Goal: Find specific page/section: Find specific page/section

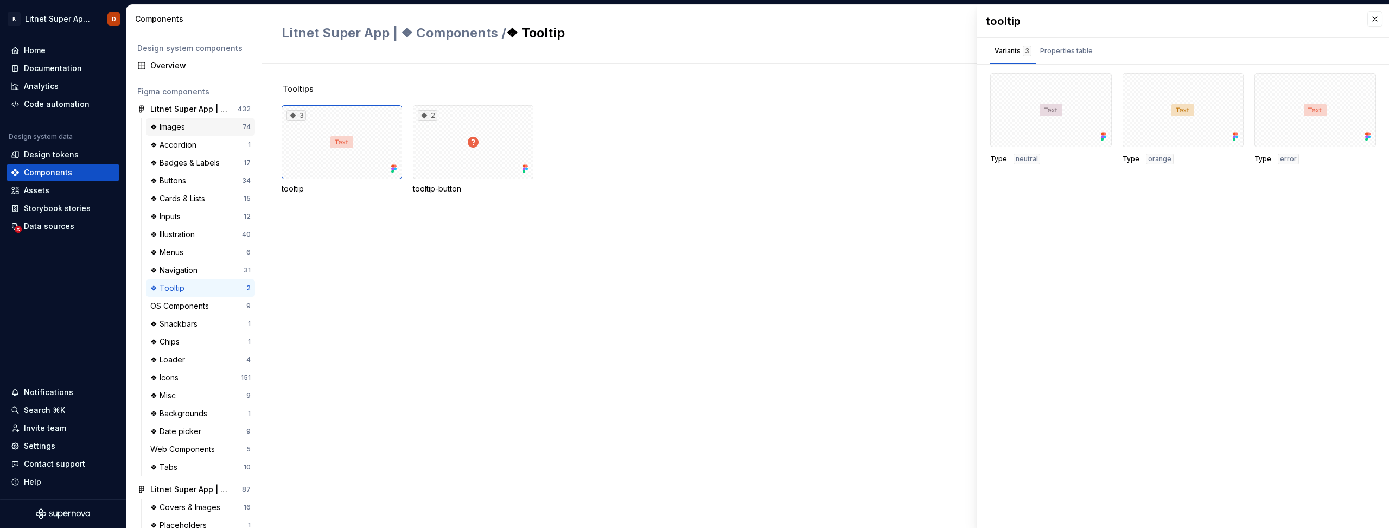
click at [171, 130] on div "❖ Images" at bounding box center [169, 127] width 39 height 11
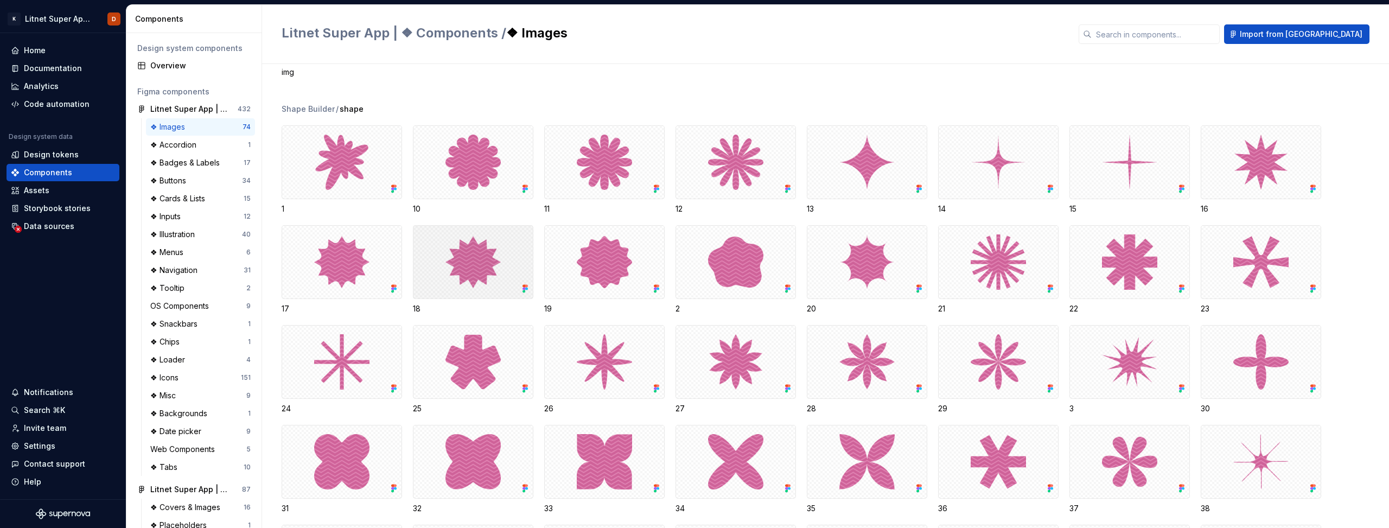
scroll to position [1134, 0]
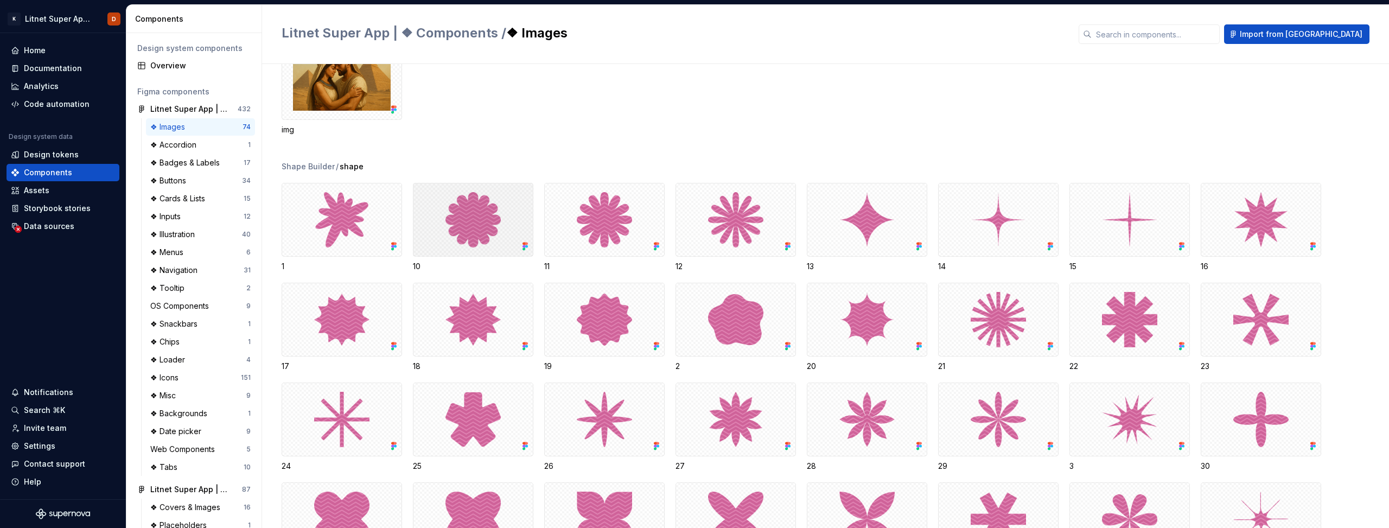
click at [477, 213] on div at bounding box center [473, 220] width 120 height 74
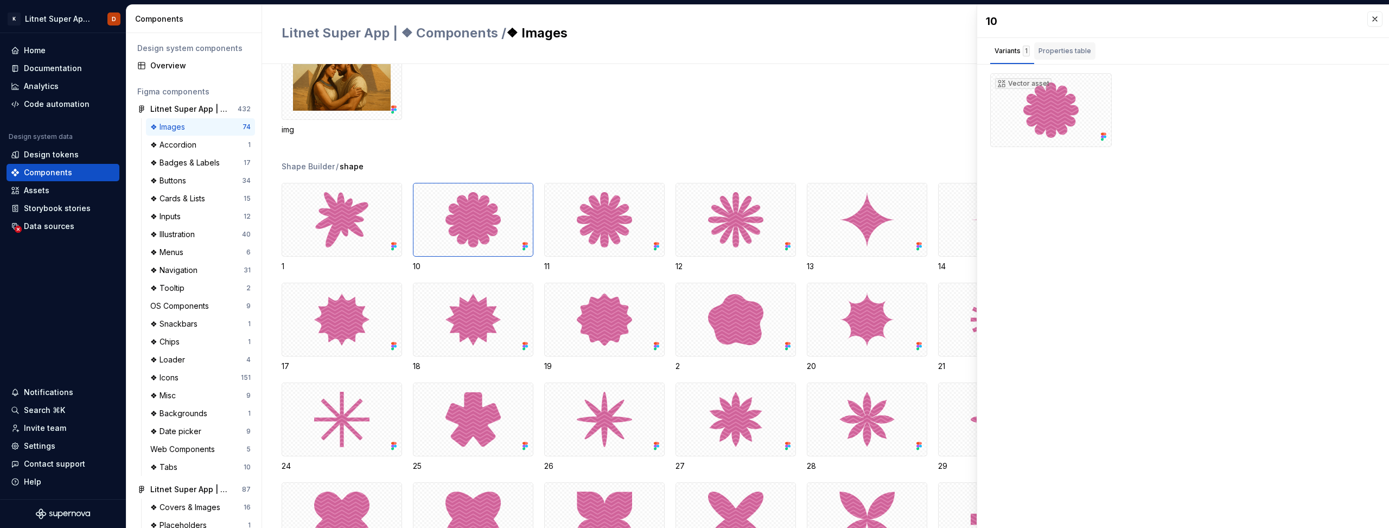
click at [1064, 54] on div "Properties table" at bounding box center [1065, 51] width 53 height 11
click at [1016, 48] on div "Variants 1" at bounding box center [1012, 51] width 35 height 11
click at [1066, 121] on div "Vector asset" at bounding box center [1051, 110] width 122 height 74
click at [1101, 86] on button "button" at bounding box center [1099, 85] width 15 height 15
click at [1167, 101] on div "Vector asset" at bounding box center [1183, 110] width 386 height 74
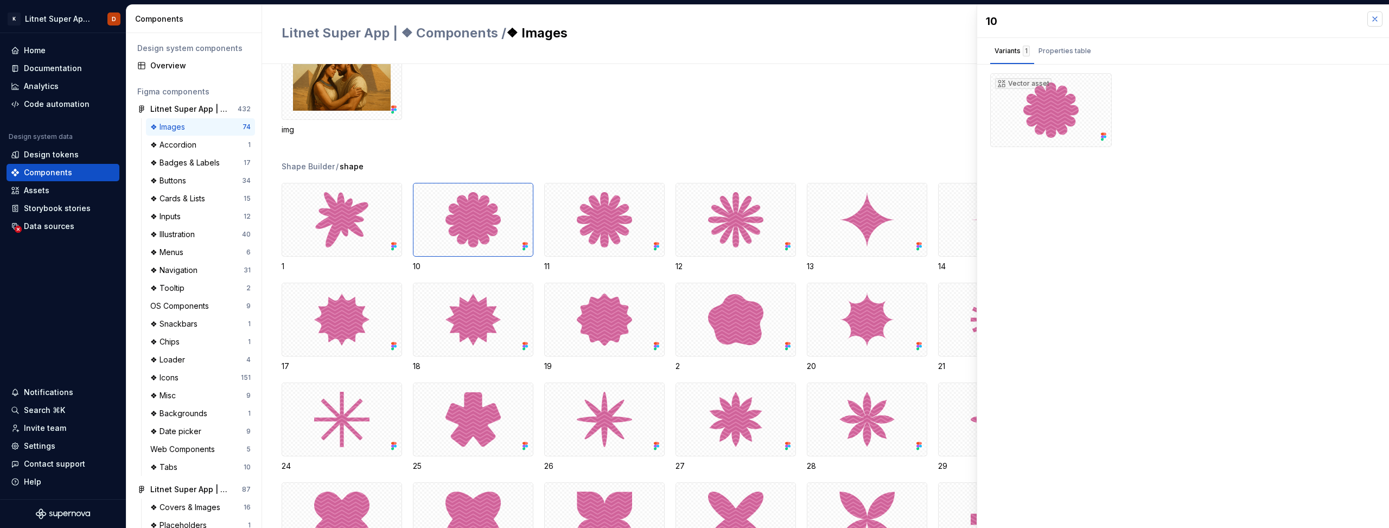
click at [1374, 20] on button "button" at bounding box center [1374, 18] width 15 height 15
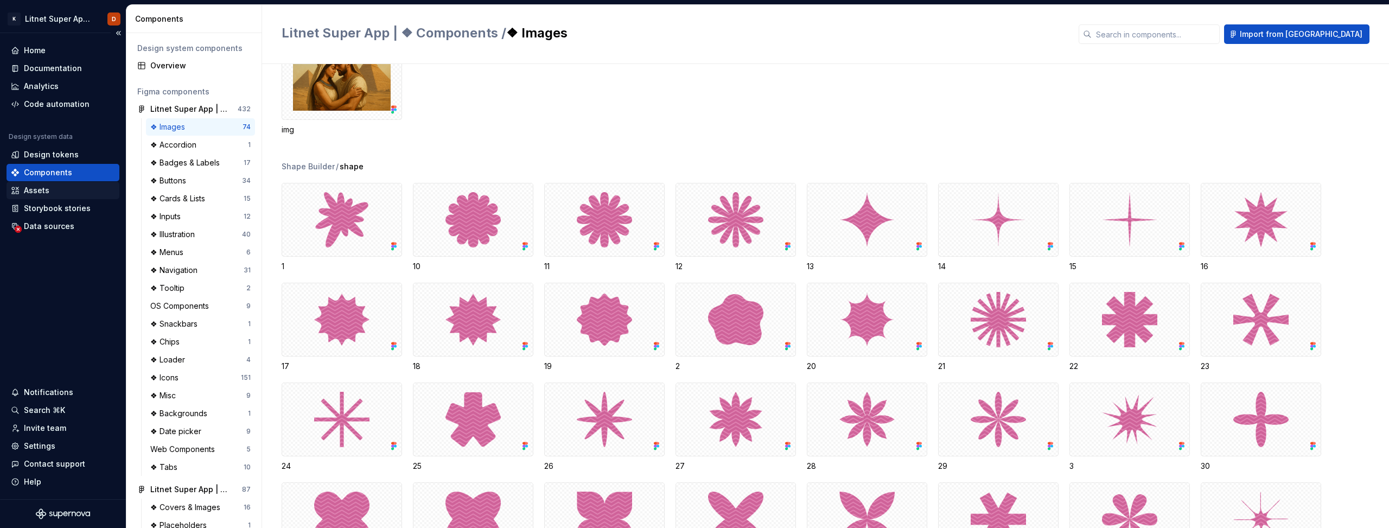
click at [42, 189] on div "Assets" at bounding box center [37, 190] width 26 height 11
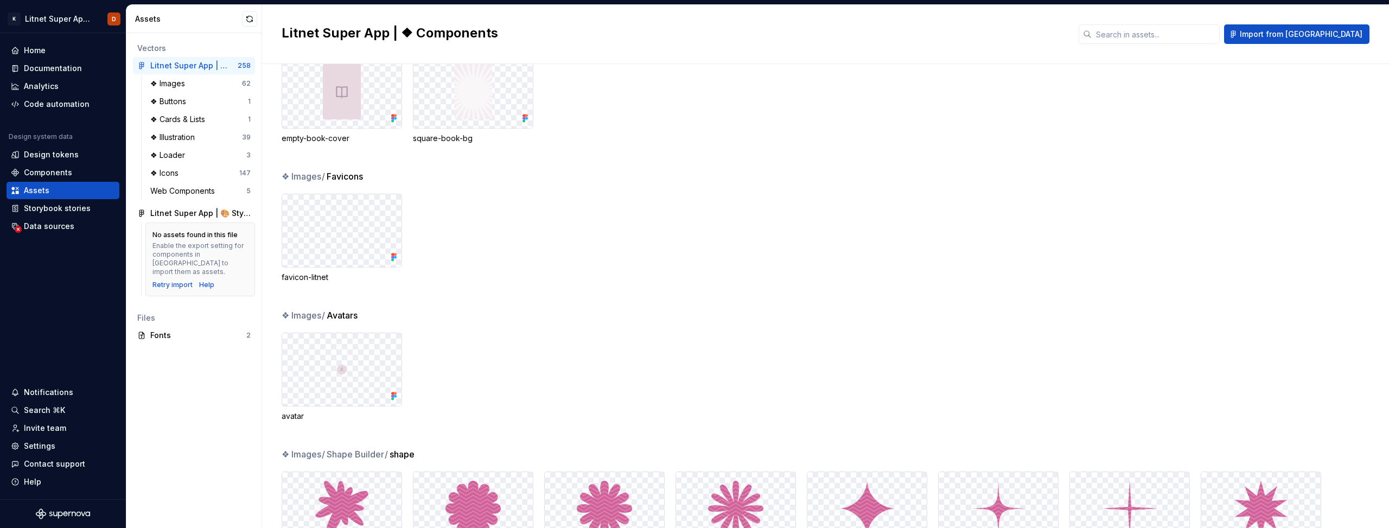
scroll to position [460, 0]
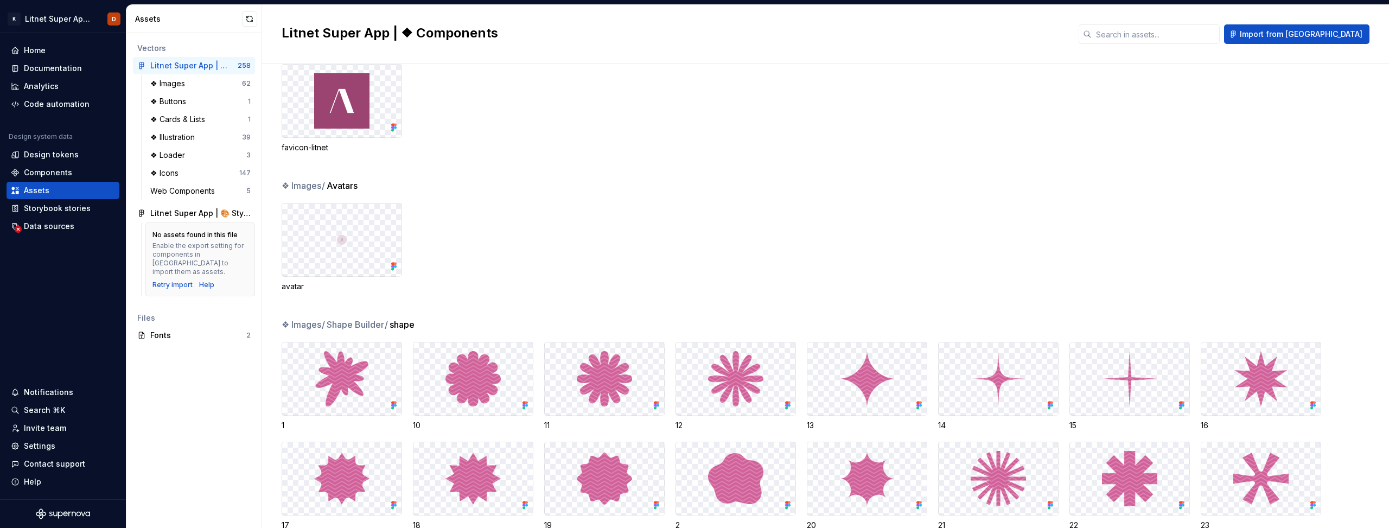
click at [333, 365] on img at bounding box center [341, 378] width 55 height 55
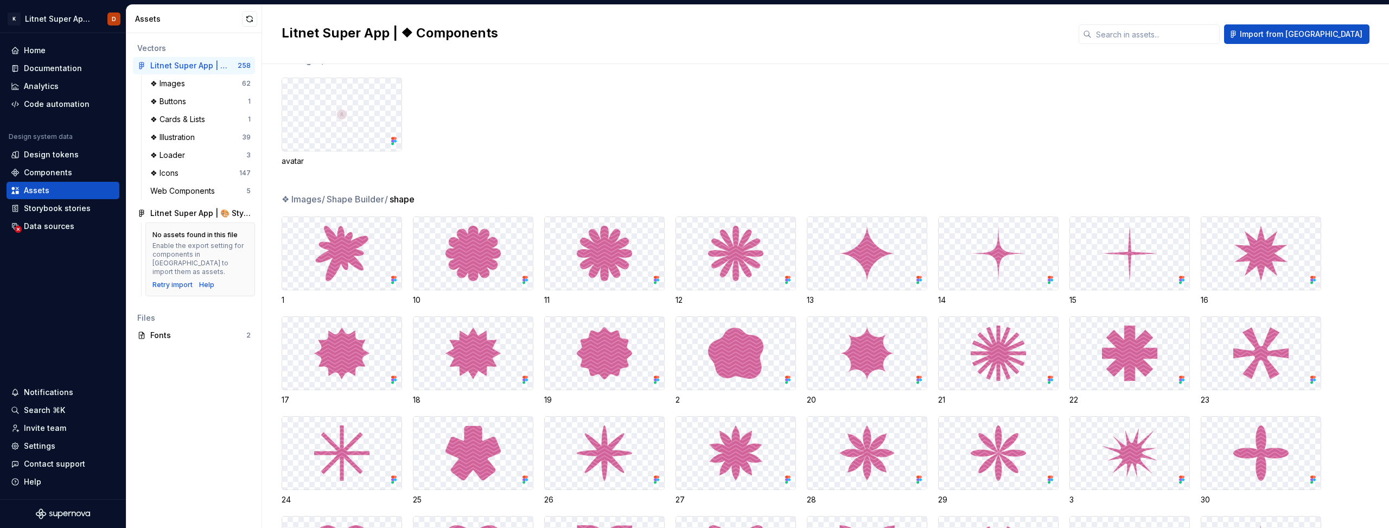
scroll to position [587, 0]
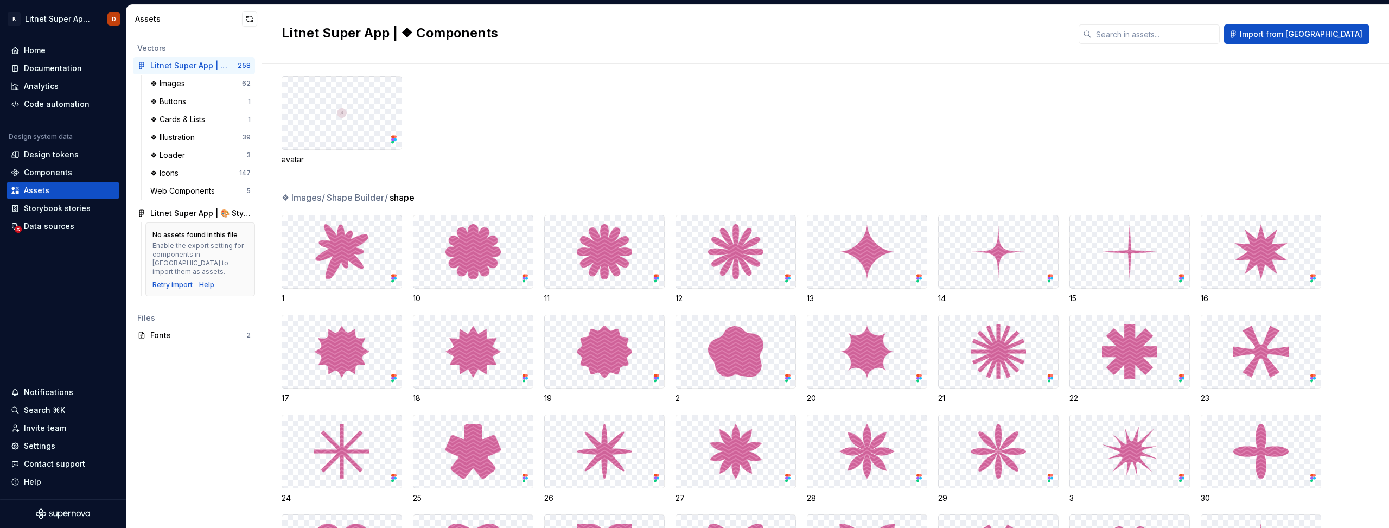
click at [449, 192] on div "❖ Images / Shape Builder / shape" at bounding box center [835, 197] width 1107 height 13
click at [348, 265] on img at bounding box center [341, 251] width 55 height 55
click at [351, 253] on img at bounding box center [341, 251] width 55 height 55
click at [208, 137] on div "❖ Illustration" at bounding box center [196, 137] width 92 height 11
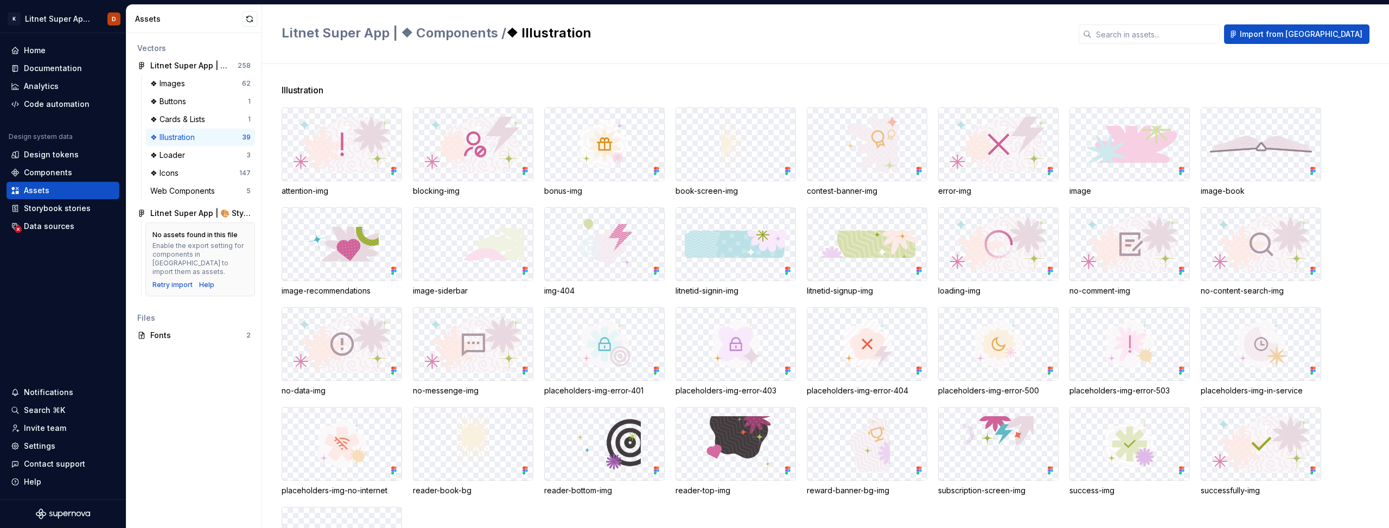
click at [264, 62] on div "Litnet Super App | ❖ Components / ❖ Illustration Import from Figma" at bounding box center [825, 34] width 1127 height 59
click at [577, 106] on div "Illustration attention-img blocking-img bonus-img book-screen-img contest-banne…" at bounding box center [835, 353] width 1107 height 538
click at [612, 151] on img at bounding box center [604, 144] width 87 height 55
click at [363, 92] on div "Illustration" at bounding box center [835, 90] width 1107 height 13
